Goal: Task Accomplishment & Management: Complete application form

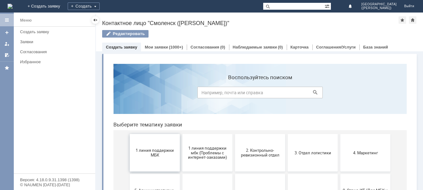
click at [159, 156] on span "1 линия поддержки МБК" at bounding box center [155, 152] width 46 height 9
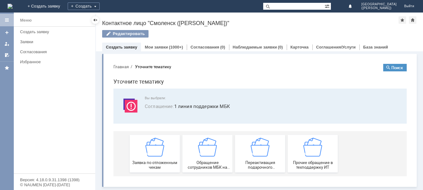
click at [159, 156] on img at bounding box center [154, 147] width 19 height 19
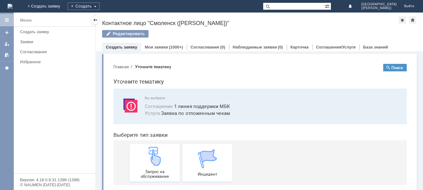
click at [159, 156] on img at bounding box center [154, 156] width 19 height 19
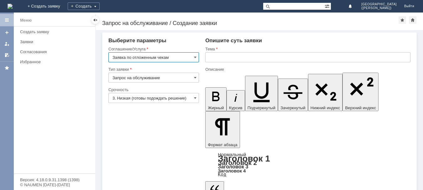
drag, startPoint x: 219, startPoint y: 57, endPoint x: 341, endPoint y: 69, distance: 122.4
click at [286, 65] on div "Тема" at bounding box center [307, 56] width 205 height 20
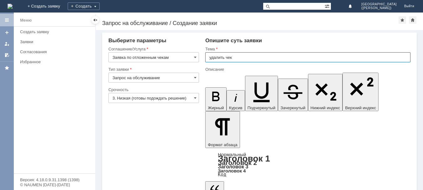
type input "удалить чек"
drag, startPoint x: 219, startPoint y: 1523, endPoint x: 390, endPoint y: 1512, distance: 171.6
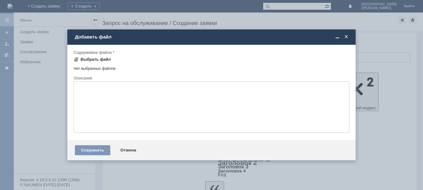
click at [95, 58] on div "Выбрать файл" at bounding box center [95, 59] width 30 height 5
click at [102, 59] on div "Выбрать файл" at bounding box center [95, 59] width 30 height 5
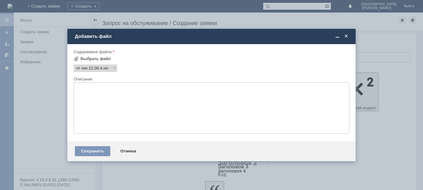
click at [196, 7] on div at bounding box center [211, 95] width 423 height 190
click at [90, 152] on div "Сохранить" at bounding box center [92, 151] width 35 height 10
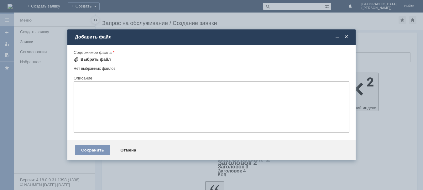
click at [90, 58] on div "Выбрать файл" at bounding box center [95, 59] width 30 height 5
click at [87, 150] on div "Сохранить" at bounding box center [92, 150] width 35 height 10
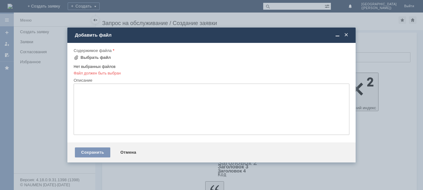
click at [345, 37] on span at bounding box center [346, 35] width 6 height 6
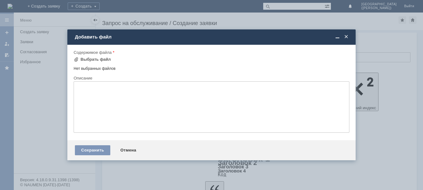
click at [234, 142] on body "Идет загрузка, пожалуйста, подождите. На домашнюю + Создать заявку Создать Смол…" at bounding box center [211, 95] width 423 height 190
click at [94, 60] on div "Выбрать файл" at bounding box center [95, 59] width 30 height 5
click at [101, 63] on div "Выбрать файл" at bounding box center [92, 60] width 37 height 8
click at [348, 36] on span at bounding box center [346, 37] width 6 height 6
